Goal: Task Accomplishment & Management: Use online tool/utility

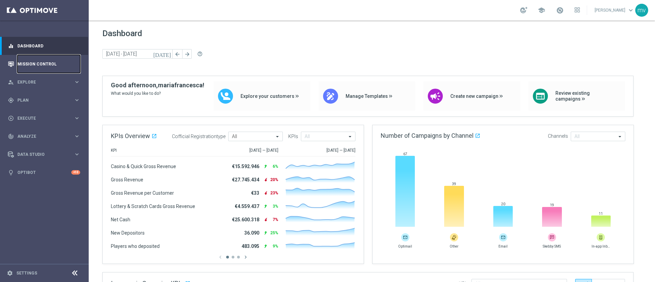
click at [49, 63] on link "Mission Control" at bounding box center [48, 64] width 63 height 18
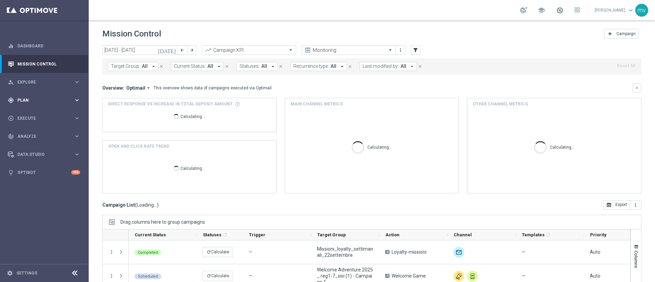
click at [49, 100] on span "Plan" at bounding box center [45, 100] width 56 height 4
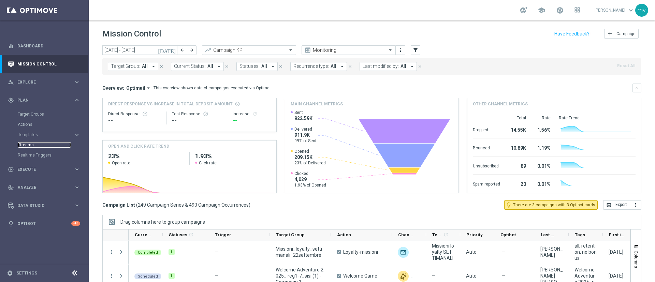
click at [38, 145] on link "Streams" at bounding box center [44, 144] width 53 height 5
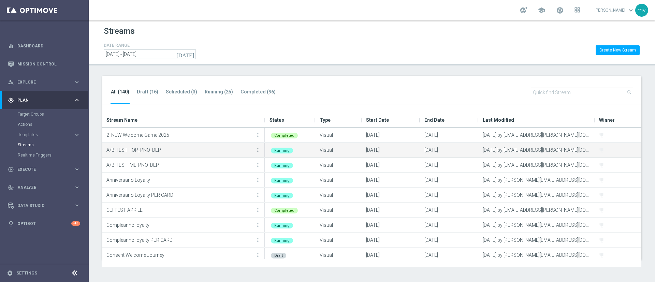
click at [257, 152] on icon "more_vert" at bounding box center [257, 149] width 5 height 5
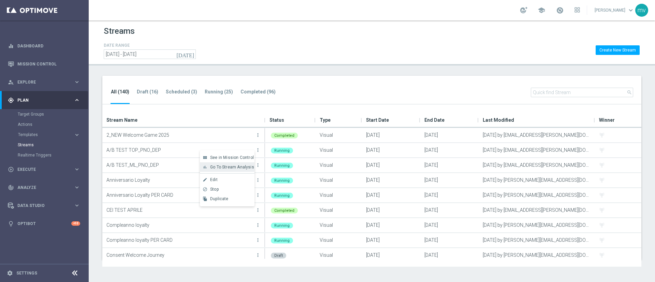
click at [246, 167] on span "Go To Stream Analysis" at bounding box center [232, 167] width 44 height 5
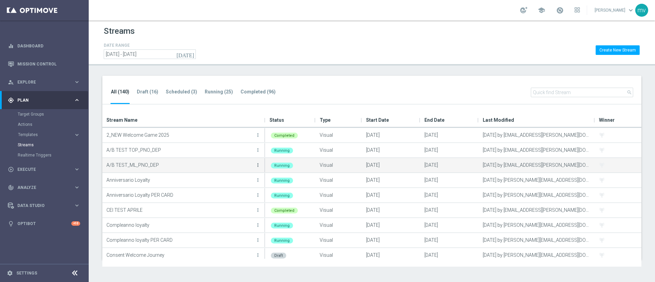
click at [258, 166] on icon "more_vert" at bounding box center [257, 164] width 5 height 5
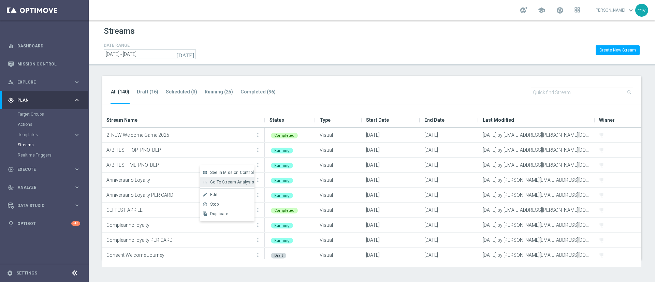
click at [245, 180] on span "Go To Stream Analysis" at bounding box center [232, 182] width 44 height 5
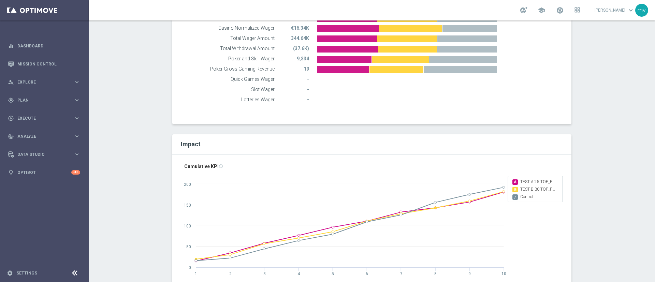
scroll to position [768, 0]
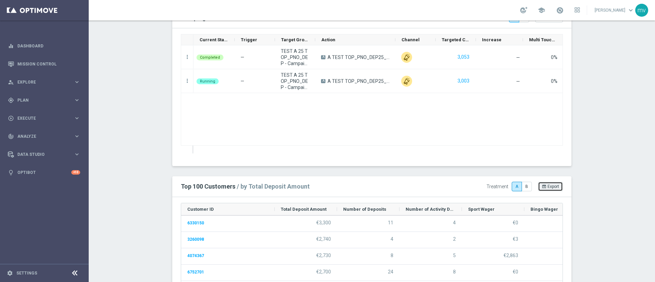
click at [555, 186] on span "Export" at bounding box center [554, 186] width 12 height 5
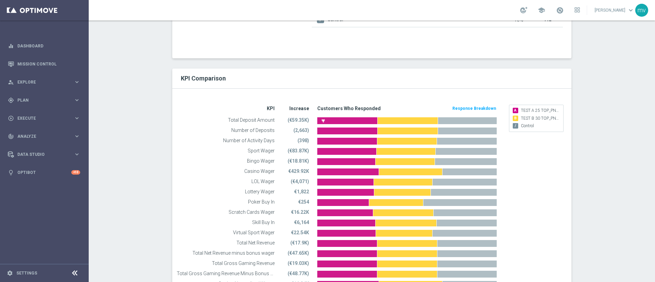
scroll to position [0, 0]
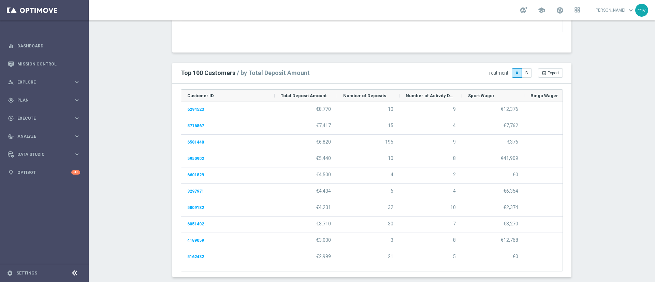
scroll to position [887, 0]
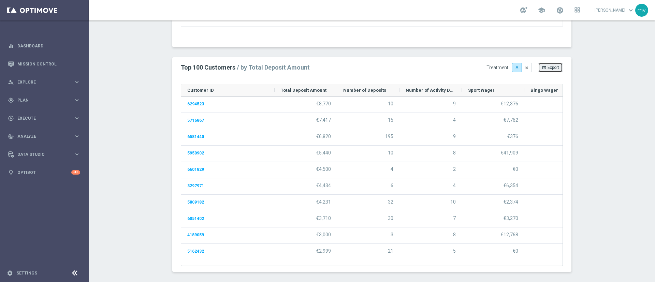
click at [543, 70] on button "open_in_browser Export" at bounding box center [550, 68] width 25 height 10
